Goal: Transaction & Acquisition: Subscribe to service/newsletter

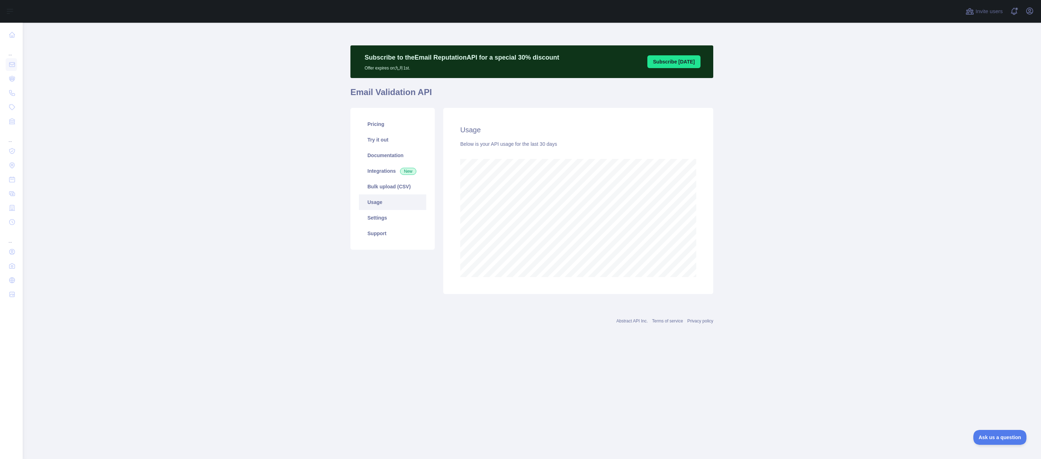
scroll to position [436, 1019]
click at [279, 130] on main "Subscribe to the Email Reputation API for a special 30 % discount Offer expires…" at bounding box center [532, 241] width 1019 height 436
click at [381, 124] on link "Pricing" at bounding box center [392, 124] width 67 height 16
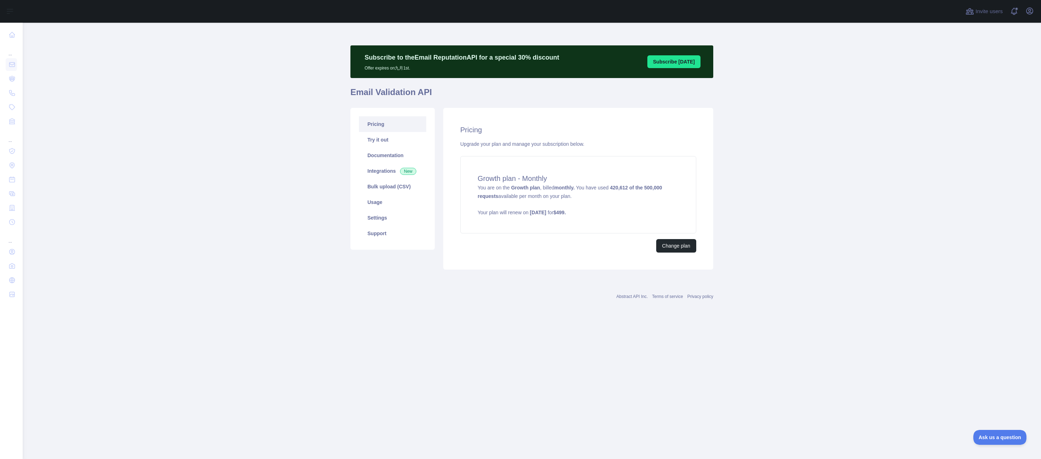
click at [230, 169] on main "Subscribe to the Email Reputation API for a special 30 % discount Offer expires…" at bounding box center [532, 241] width 1019 height 436
click at [213, 164] on main "Subscribe to the Email Reputation API for a special 30 % discount Offer expires…" at bounding box center [532, 241] width 1019 height 436
click at [213, 163] on main "Subscribe to the Email Reputation API for a special 30 % discount Offer expires…" at bounding box center [532, 241] width 1019 height 436
